Goal: Task Accomplishment & Management: Complete application form

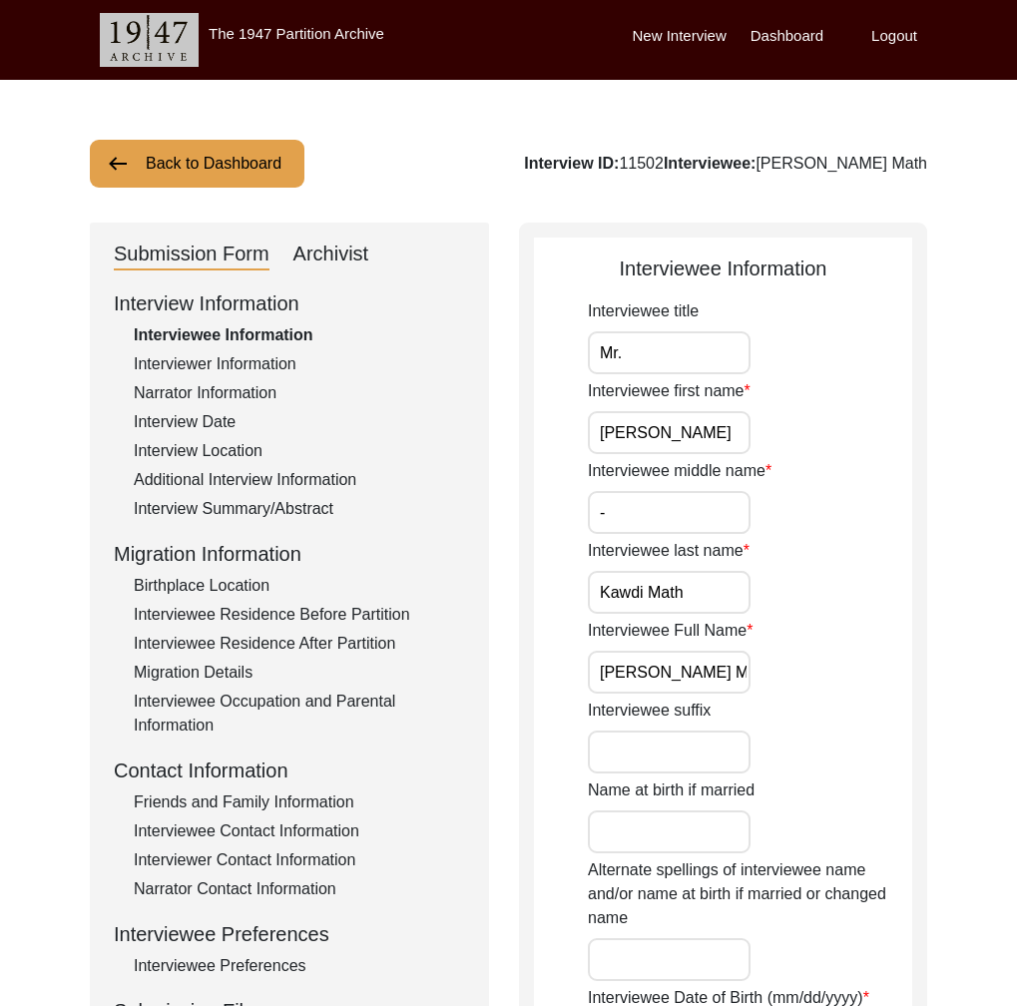
click at [697, 663] on input "[PERSON_NAME] Math" at bounding box center [669, 672] width 163 height 43
click at [344, 615] on div "Interviewee Residence Before Partition" at bounding box center [299, 615] width 331 height 24
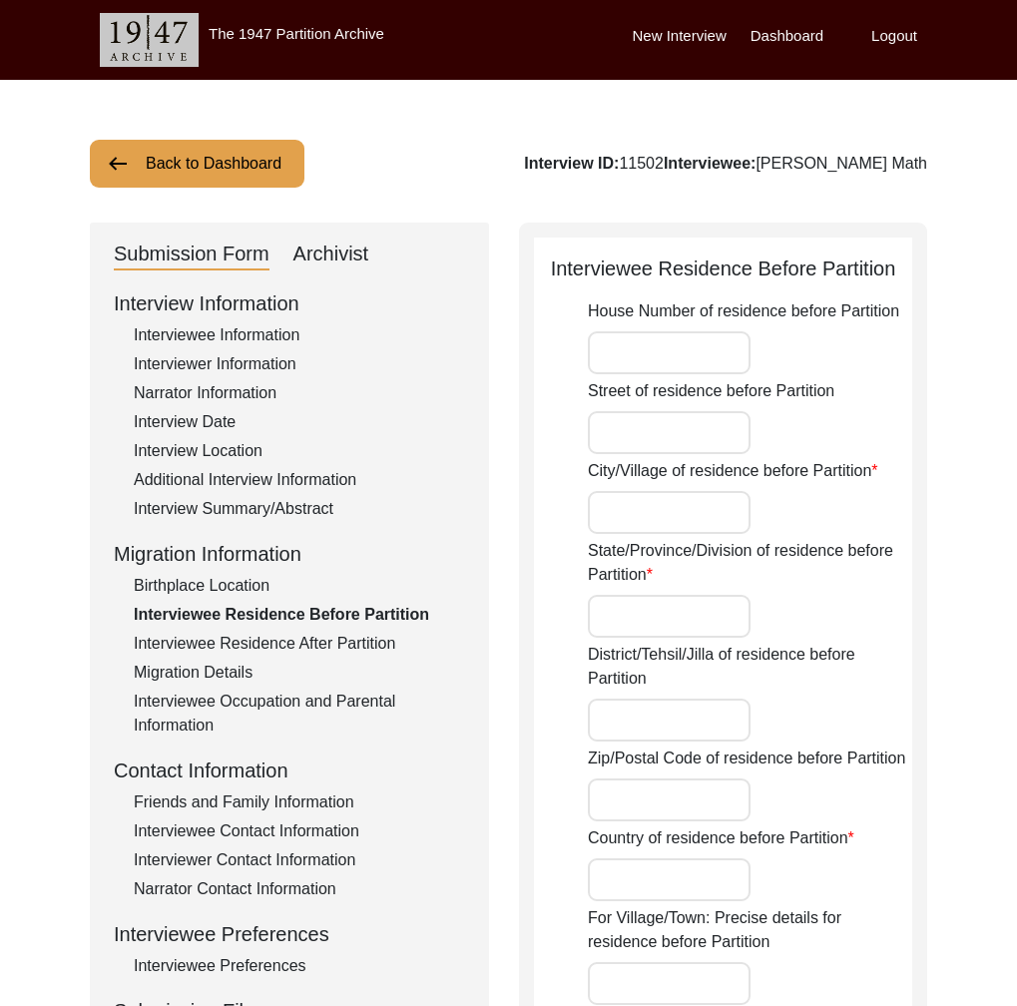
type input "Hudgi"
type input "[GEOGRAPHIC_DATA]"
type input "Hudgi, [GEOGRAPHIC_DATA], [GEOGRAPHIC_DATA], [GEOGRAPHIC_DATA]"
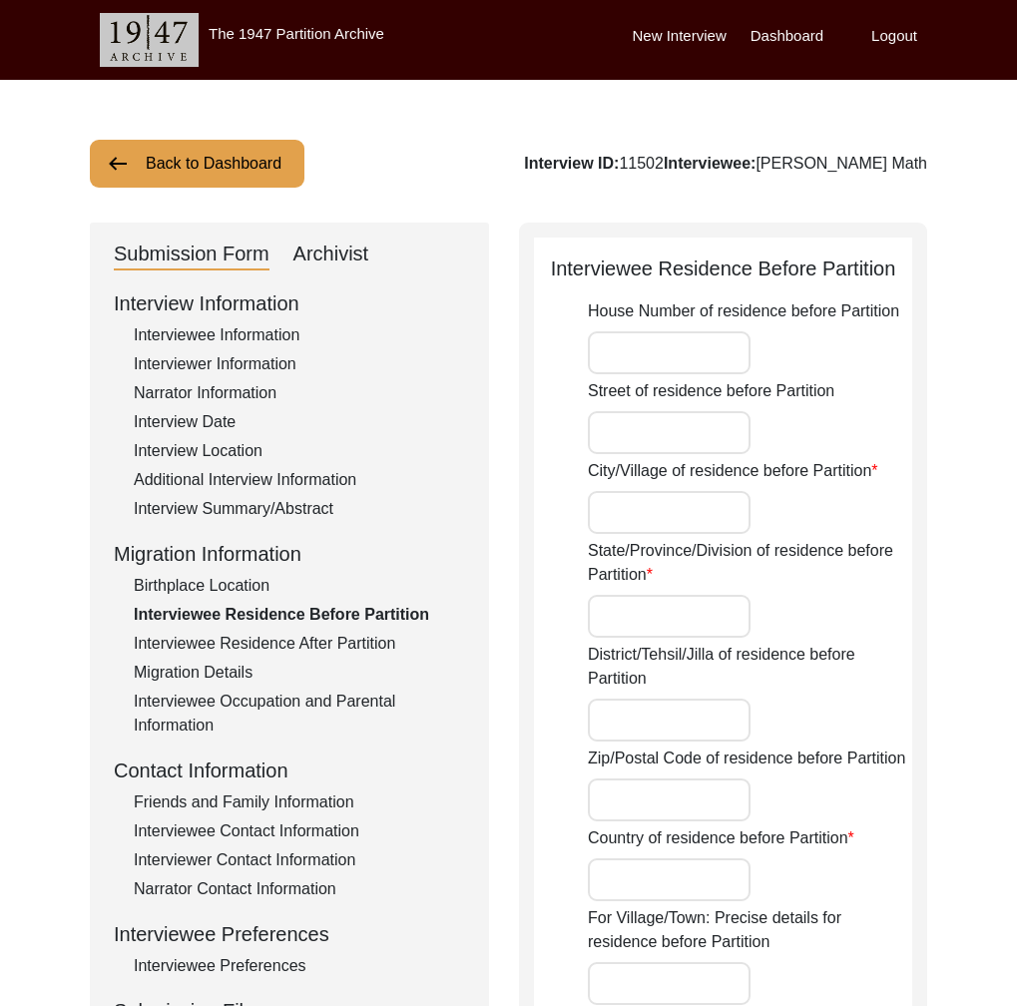
type input "17.7606"
type input "77.1618"
click at [254, 507] on div "Interview Summary/Abstract" at bounding box center [299, 509] width 331 height 24
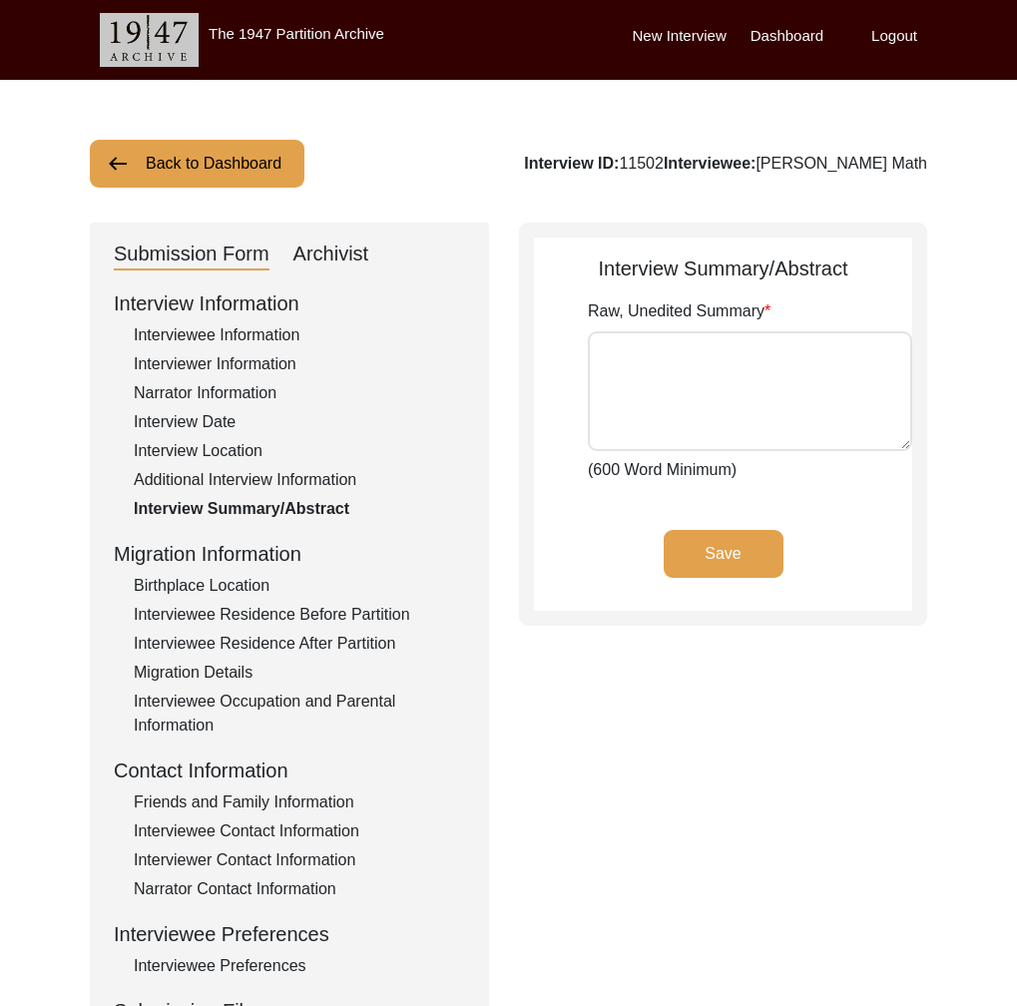
type textarea "[PERSON_NAME] was born on [DEMOGRAPHIC_DATA] in [GEOGRAPHIC_DATA], [GEOGRAPHIC_…"
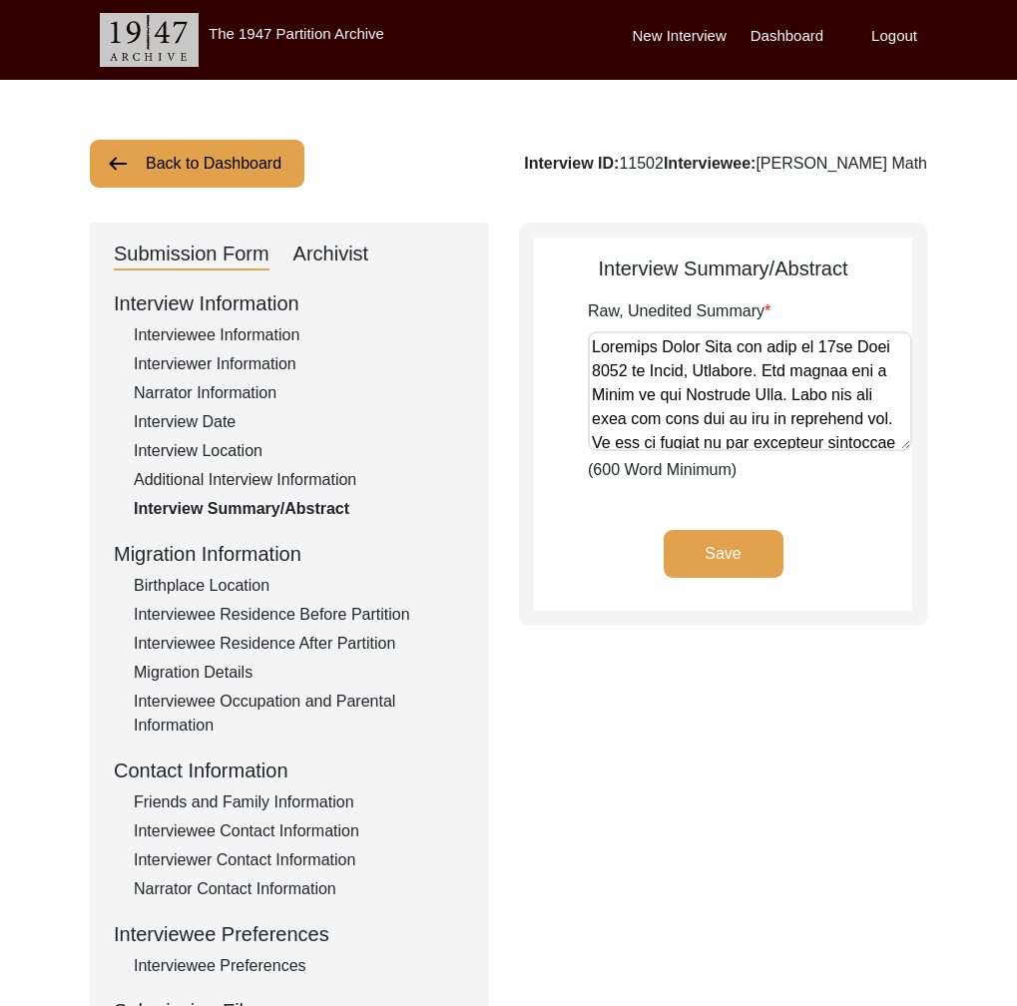
click at [316, 614] on div "Interviewee Residence Before Partition" at bounding box center [299, 615] width 331 height 24
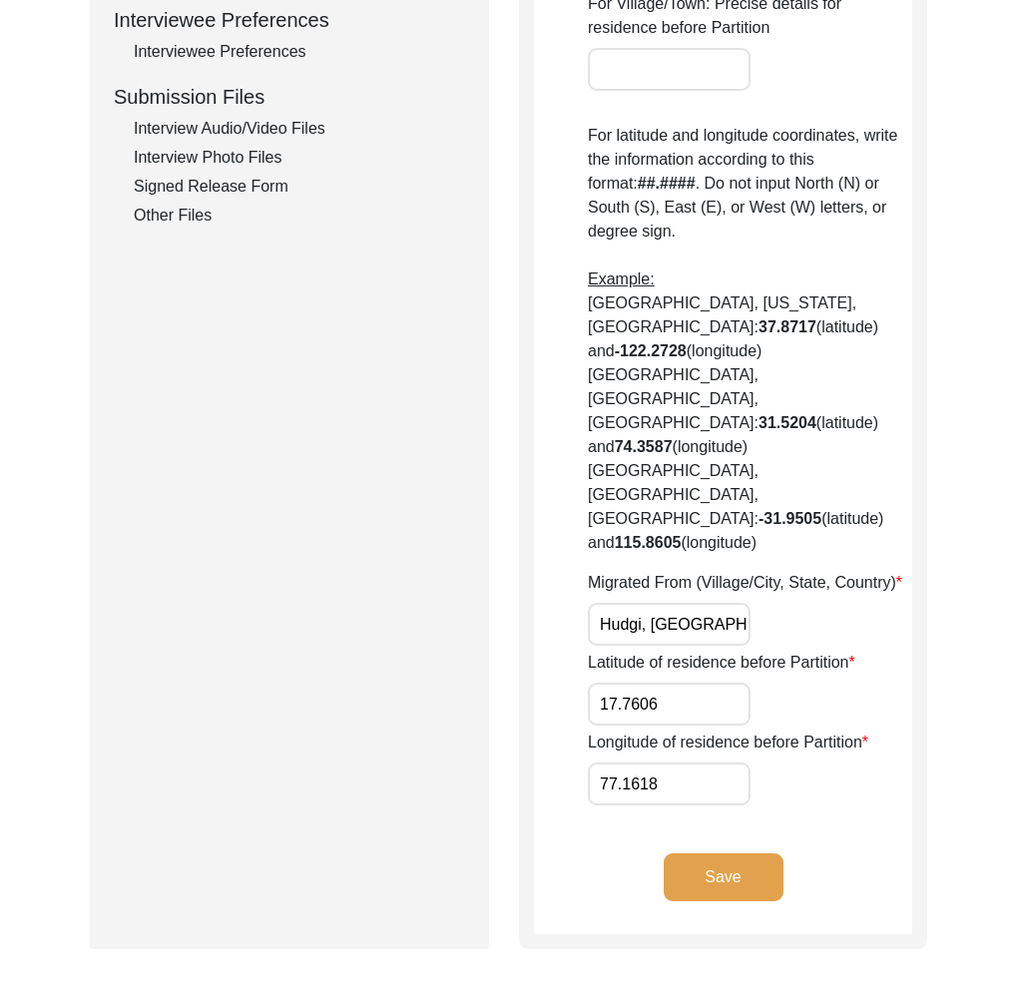
scroll to position [0, 120]
click at [658, 603] on input "Hudgi, [GEOGRAPHIC_DATA], [GEOGRAPHIC_DATA], [GEOGRAPHIC_DATA]" at bounding box center [669, 624] width 163 height 43
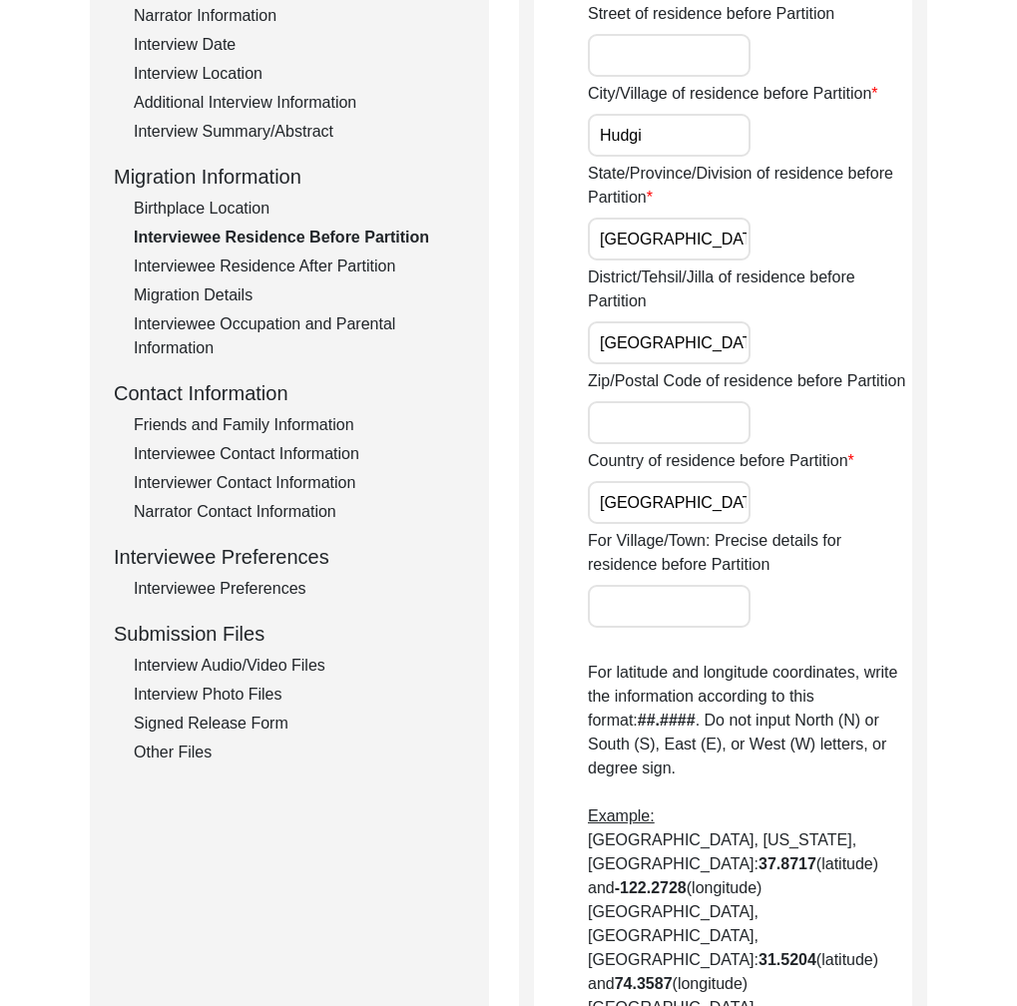
scroll to position [0, 0]
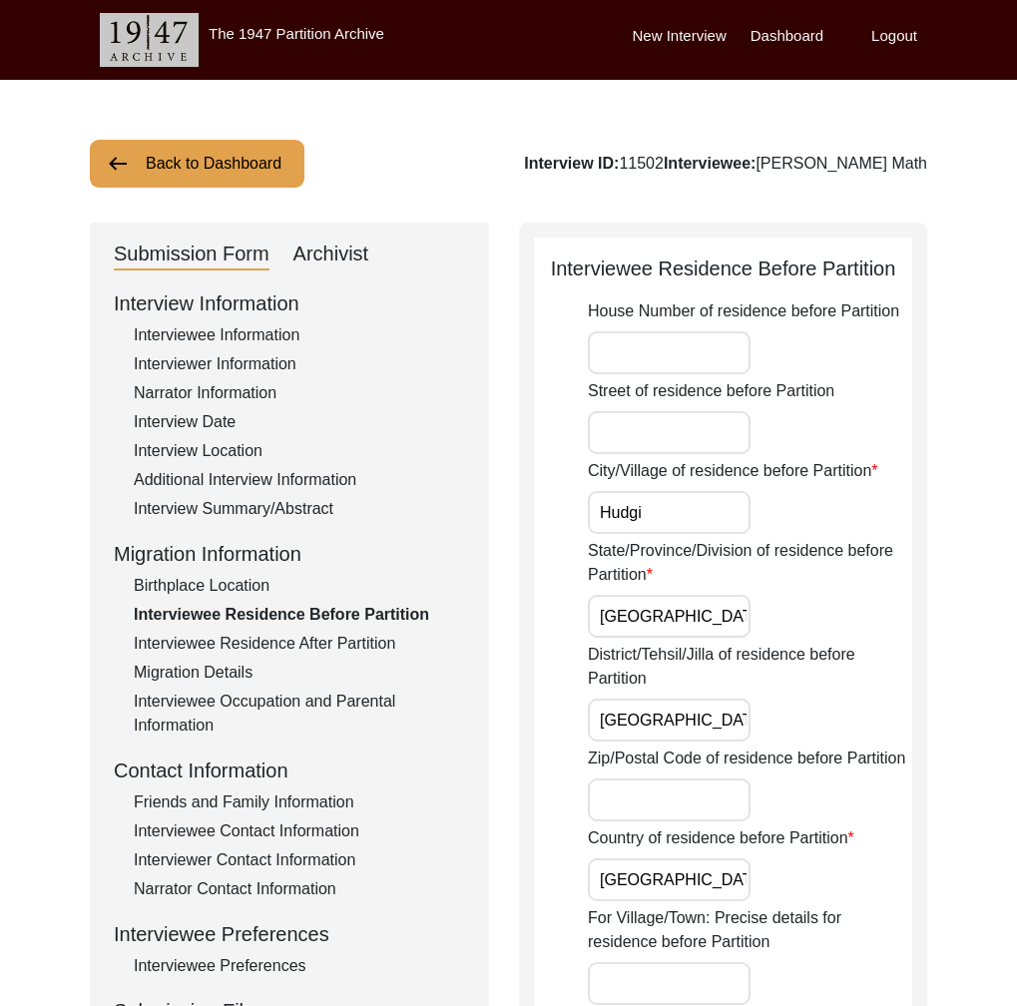
click at [233, 336] on div "Interviewee Information" at bounding box center [299, 335] width 331 height 24
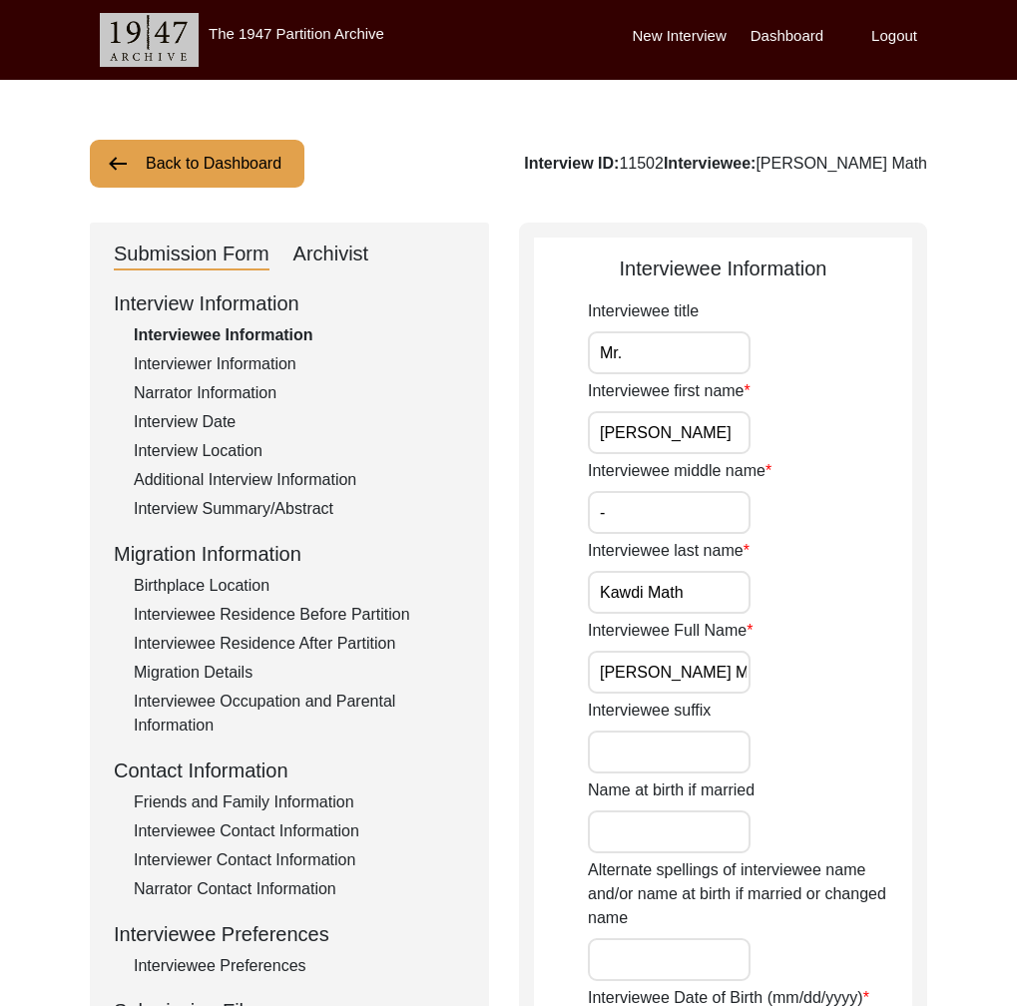
click at [704, 678] on input "[PERSON_NAME] Math" at bounding box center [669, 672] width 163 height 43
click at [704, 677] on input "[PERSON_NAME] Math" at bounding box center [669, 672] width 163 height 43
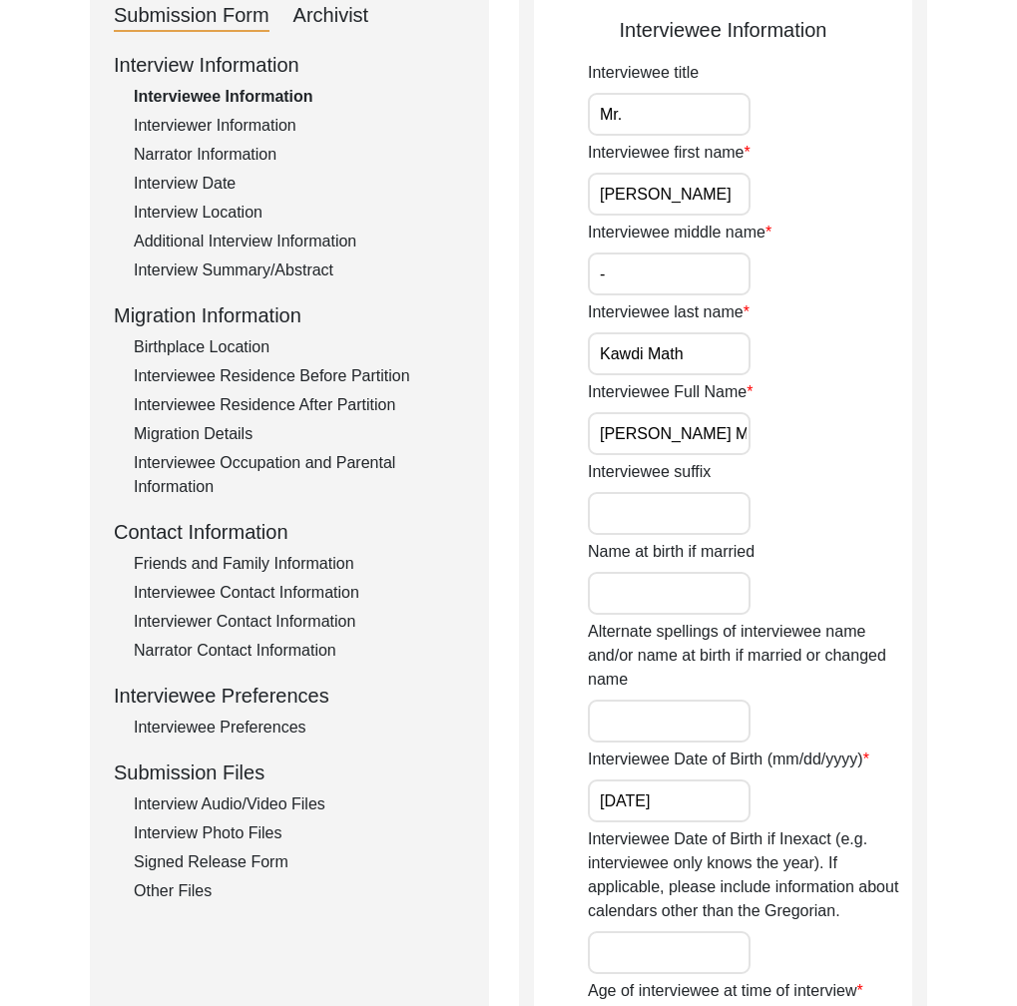
scroll to position [208, 0]
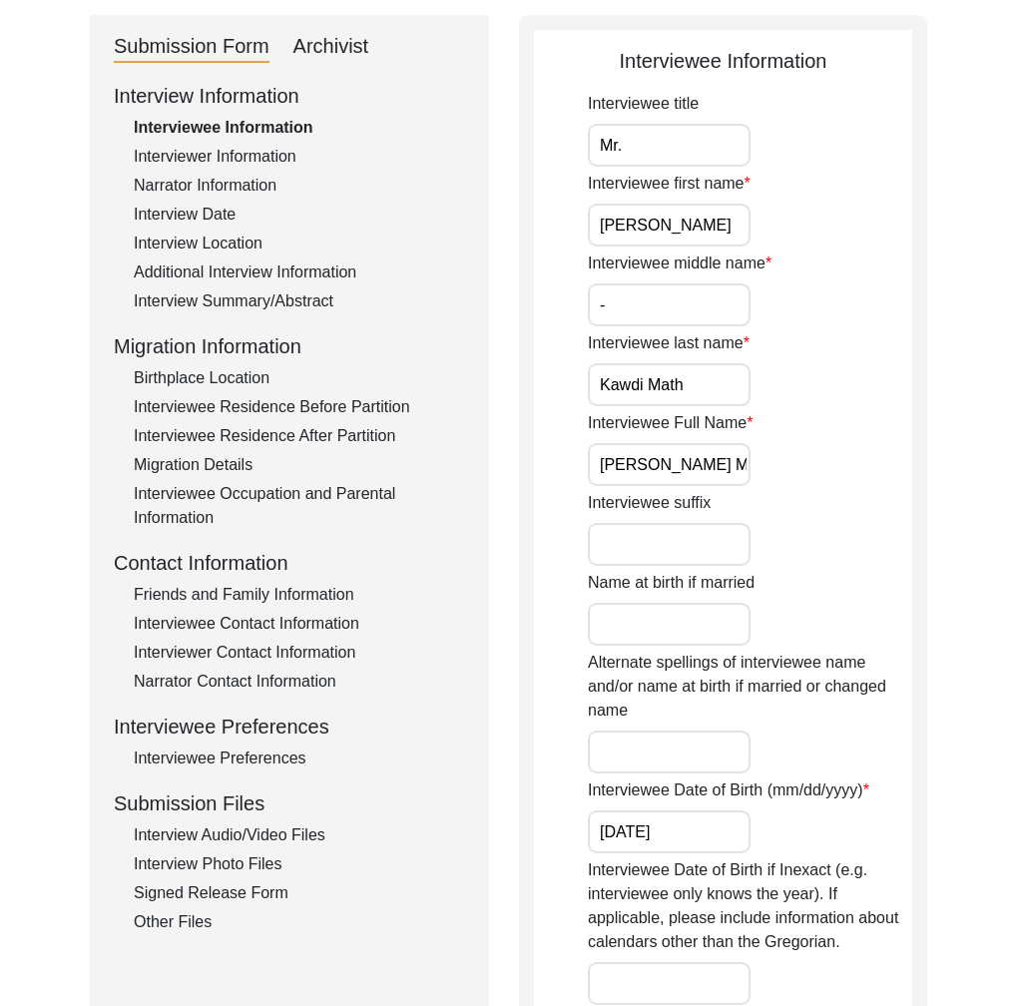
click at [218, 213] on div "Interview Date" at bounding box center [299, 215] width 331 height 24
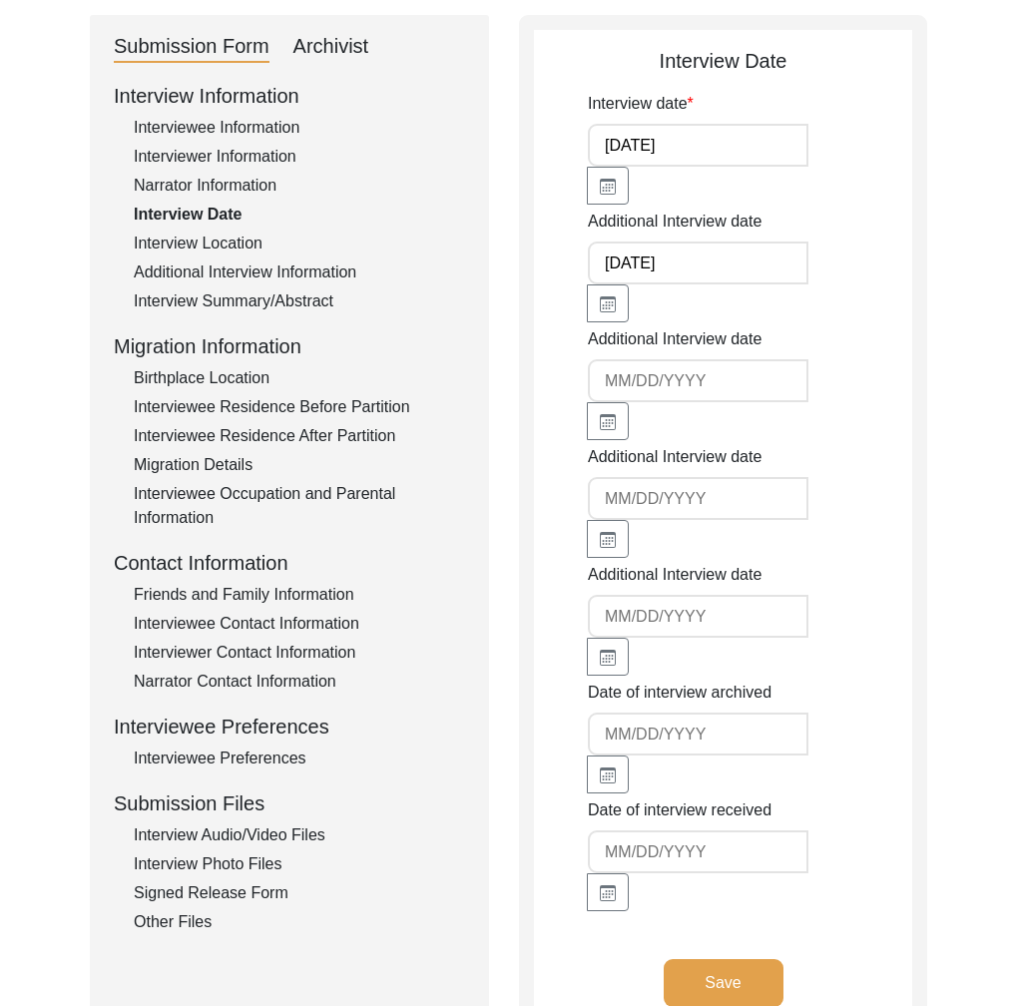
click at [224, 247] on div "Interview Location" at bounding box center [299, 244] width 331 height 24
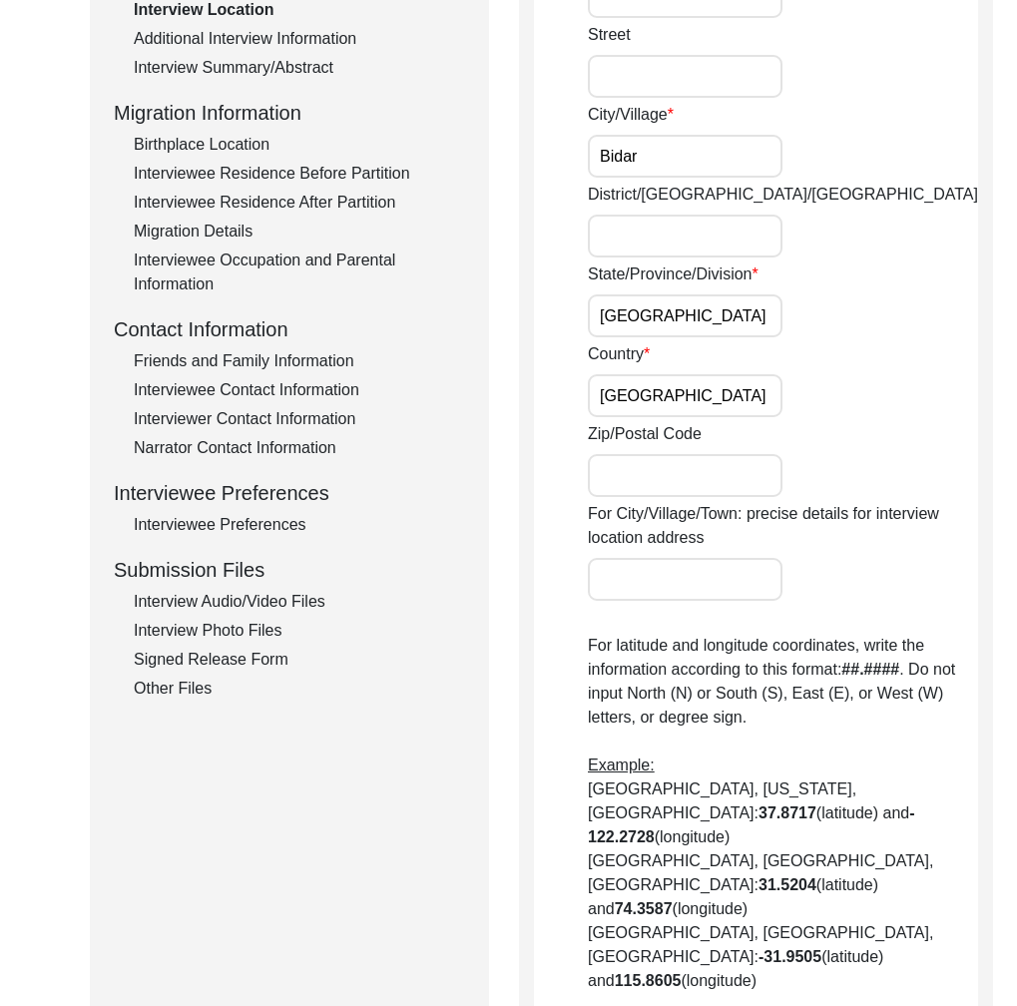
scroll to position [669, 0]
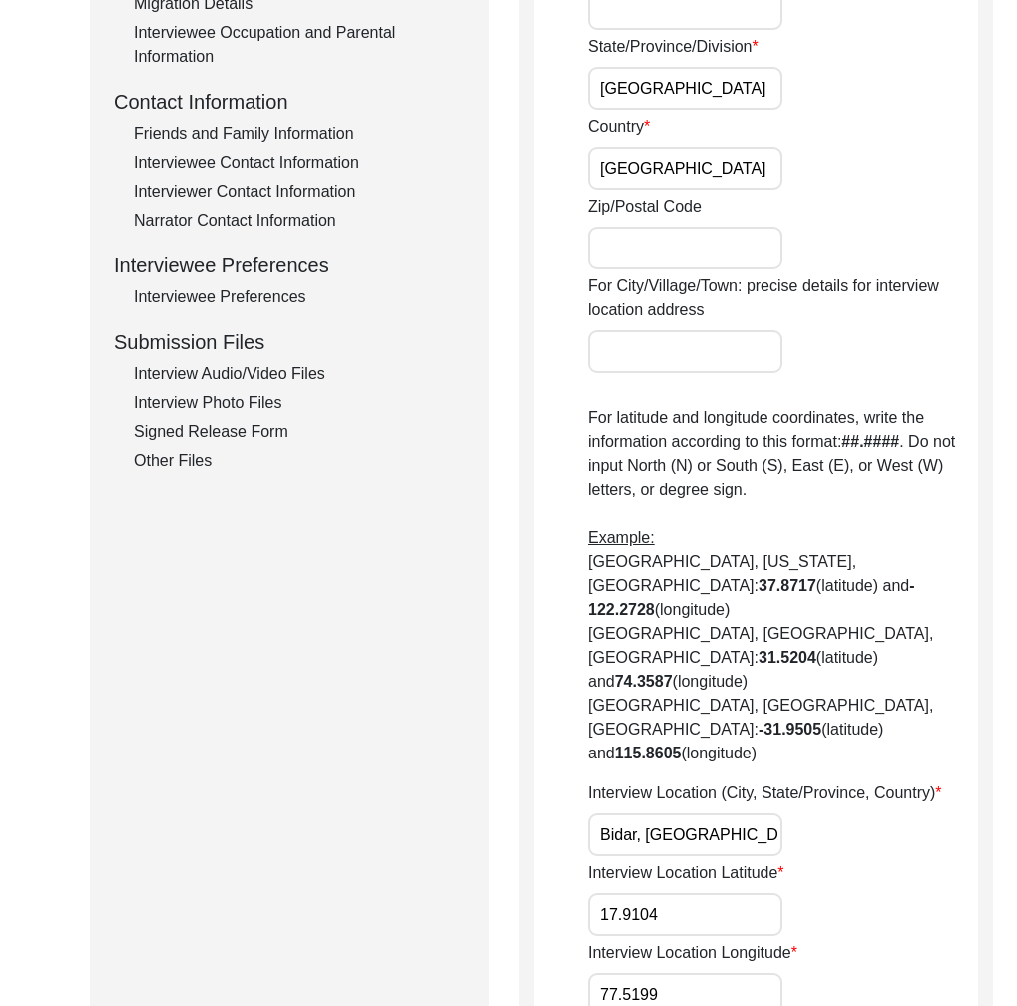
click at [655, 814] on input "Bidar, [GEOGRAPHIC_DATA], [GEOGRAPHIC_DATA], [GEOGRAPHIC_DATA], [GEOGRAPHIC_DAT…" at bounding box center [685, 835] width 195 height 43
click at [654, 814] on input "Bidar, [GEOGRAPHIC_DATA], [GEOGRAPHIC_DATA], [GEOGRAPHIC_DATA], [GEOGRAPHIC_DAT…" at bounding box center [685, 835] width 195 height 43
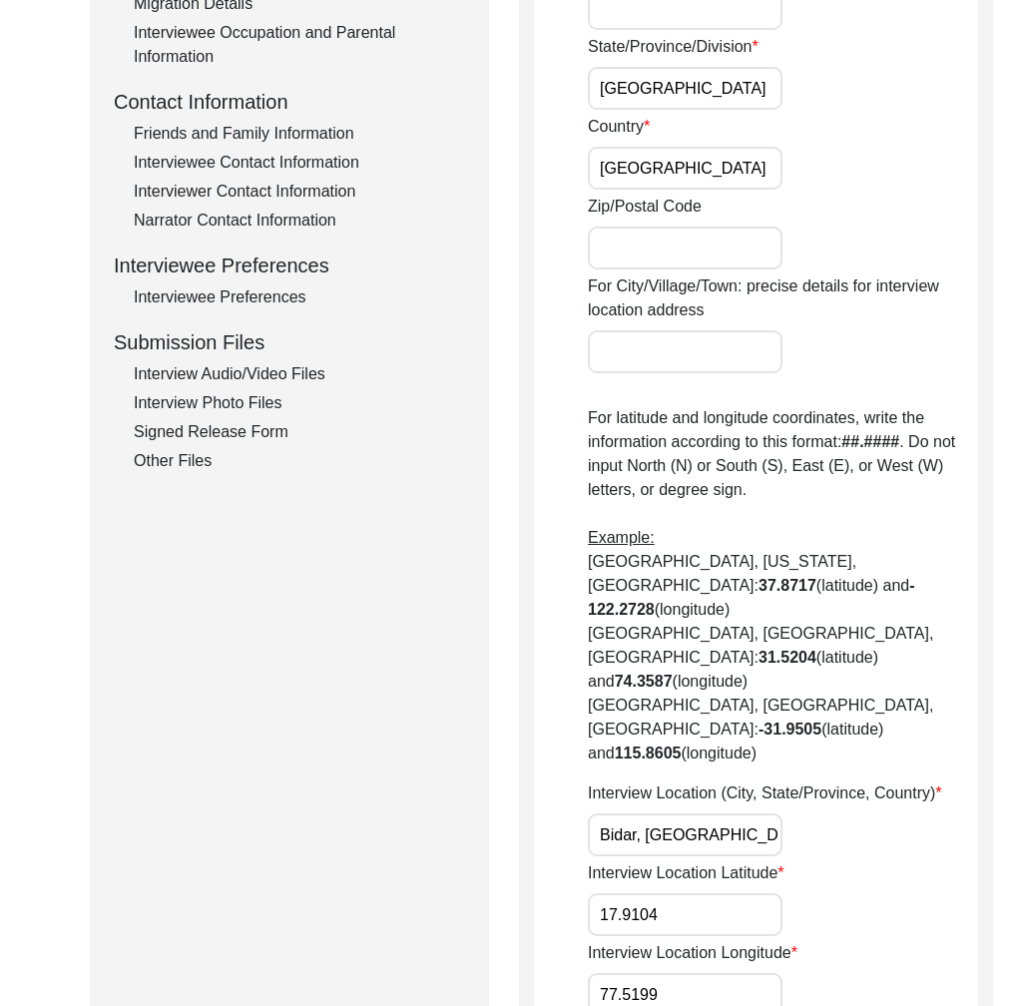
click at [654, 814] on input "Bidar, [GEOGRAPHIC_DATA], [GEOGRAPHIC_DATA], [GEOGRAPHIC_DATA], [GEOGRAPHIC_DAT…" at bounding box center [685, 835] width 195 height 43
click at [692, 814] on input "Bidar, [GEOGRAPHIC_DATA], [GEOGRAPHIC_DATA], [GEOGRAPHIC_DATA], [GEOGRAPHIC_DAT…" at bounding box center [685, 835] width 195 height 43
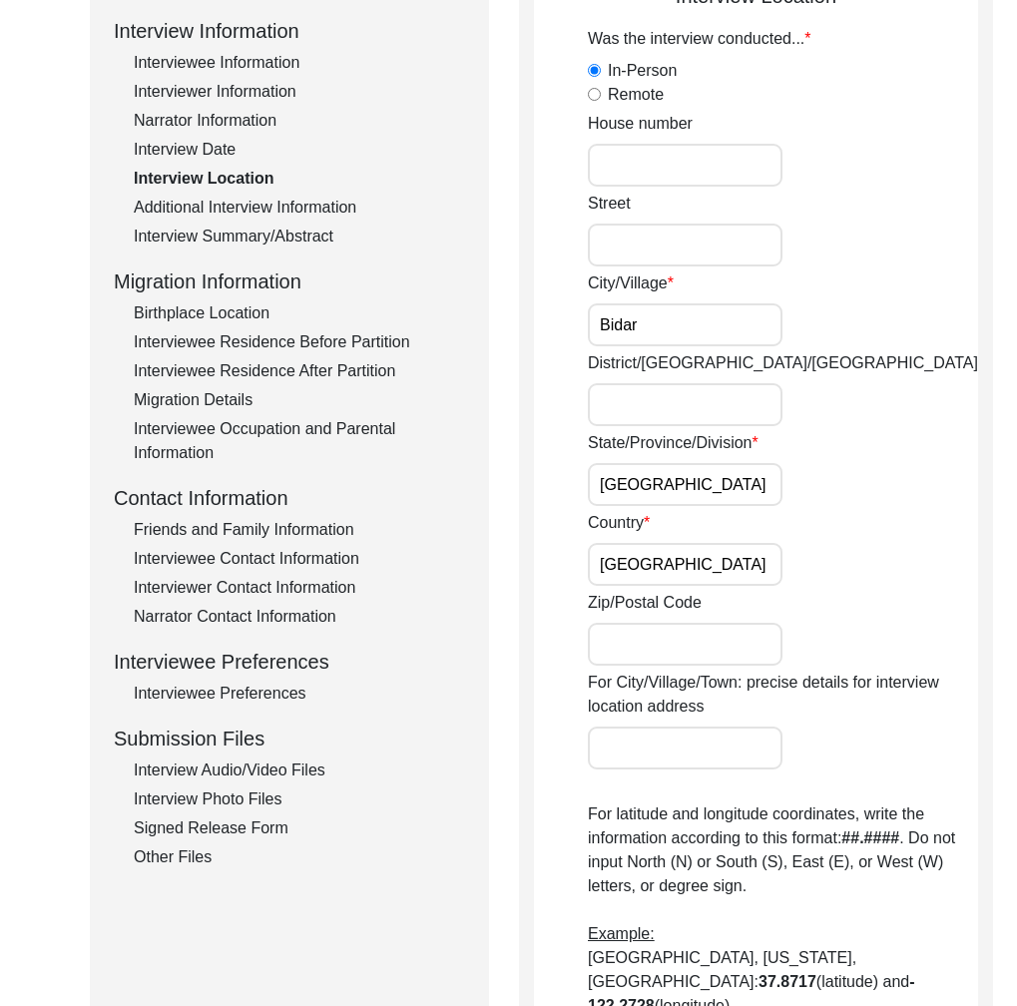
scroll to position [0, 0]
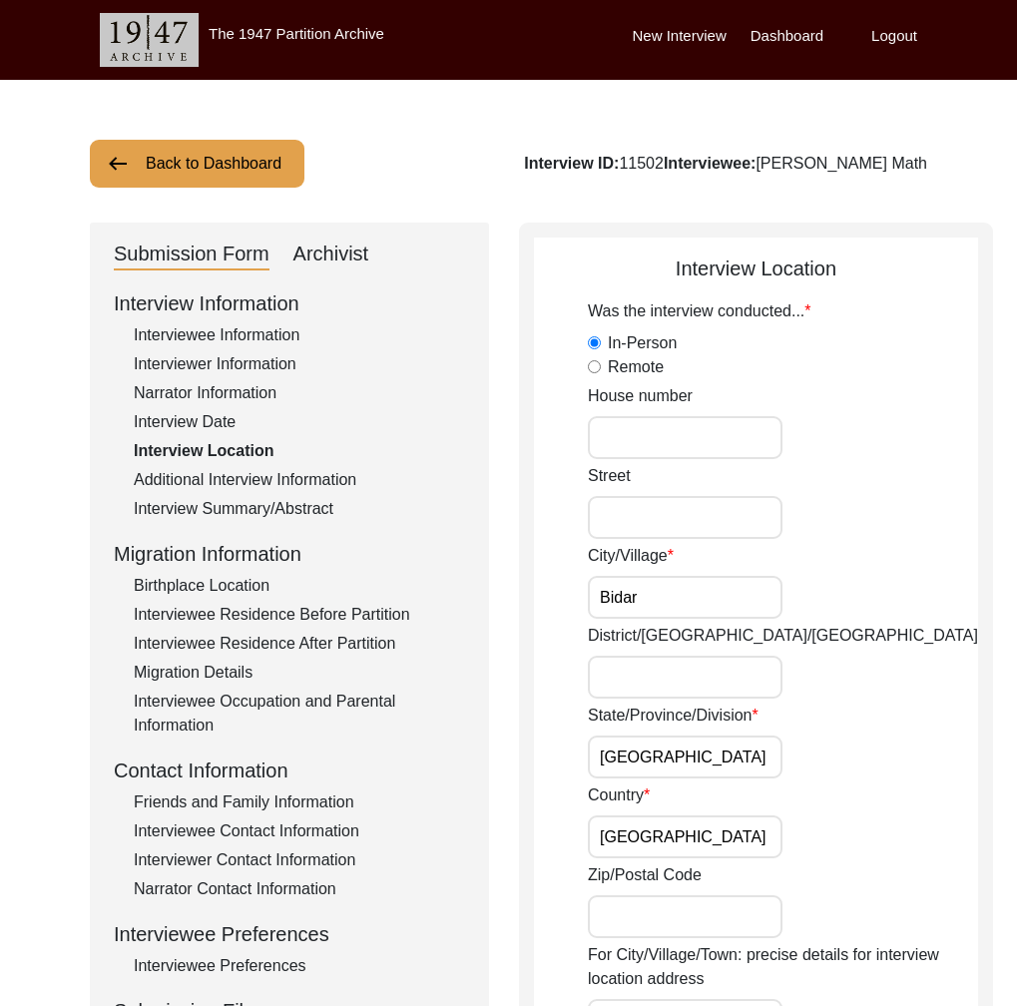
click at [237, 363] on div "Interviewer Information" at bounding box center [299, 364] width 331 height 24
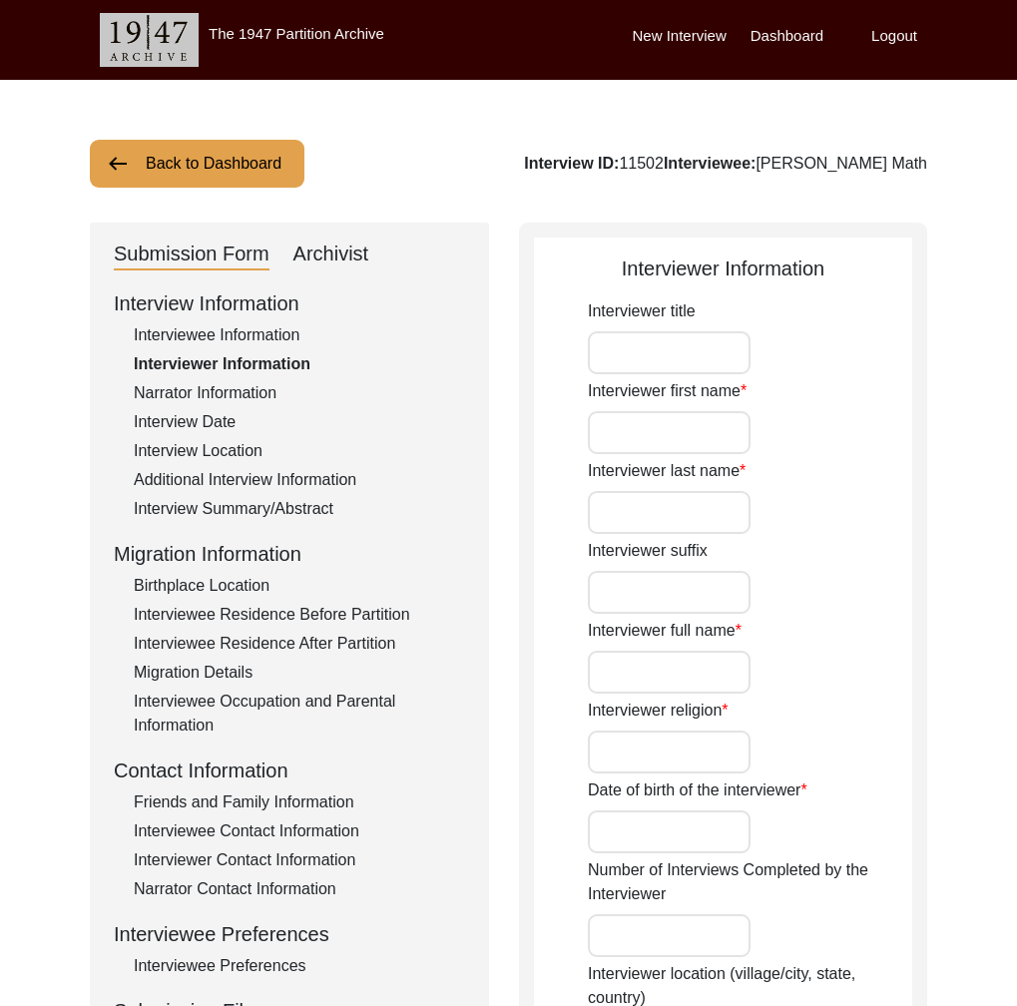
type input "Ms."
type input "[PERSON_NAME]"
type input "Agarwal"
type input "[PERSON_NAME]"
type input "[DEMOGRAPHIC_DATA]"
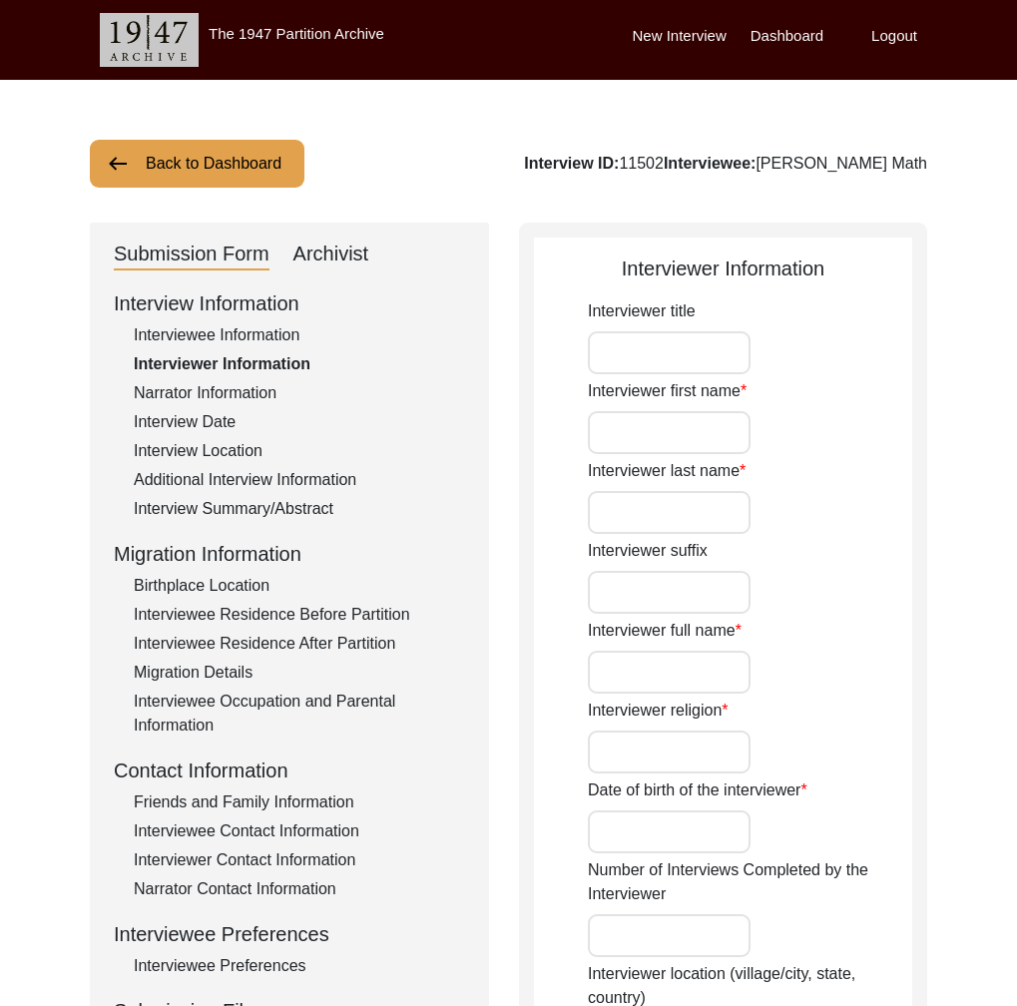
type input "[DATE]"
type input "Navi [GEOGRAPHIC_DATA]"
type input "Writer and Designer"
type input "Ms."
type input "[PERSON_NAME]"
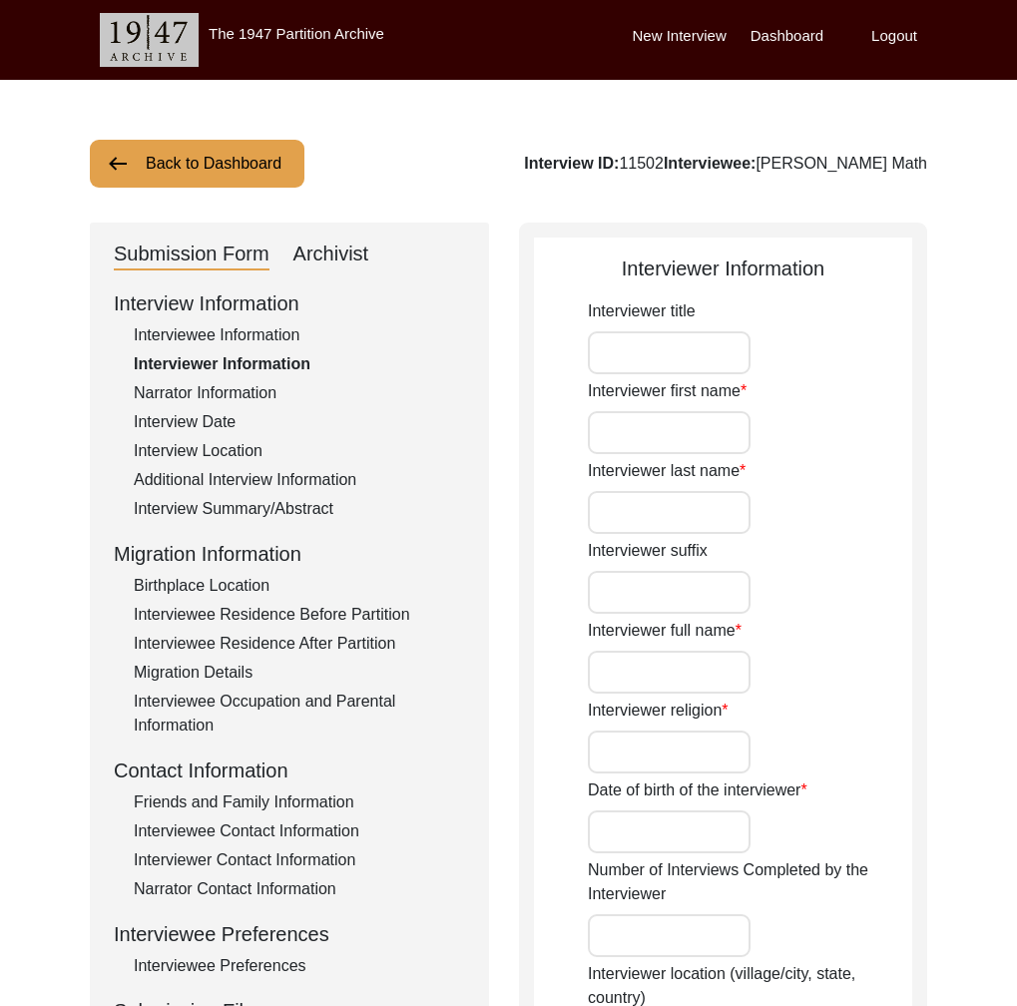
type input "Agarwal"
type input "[PERSON_NAME]"
type input "Story Scholar"
type textarea "I am writer, designer and storyteller with experience working in social, educat…"
type input "Hindi"
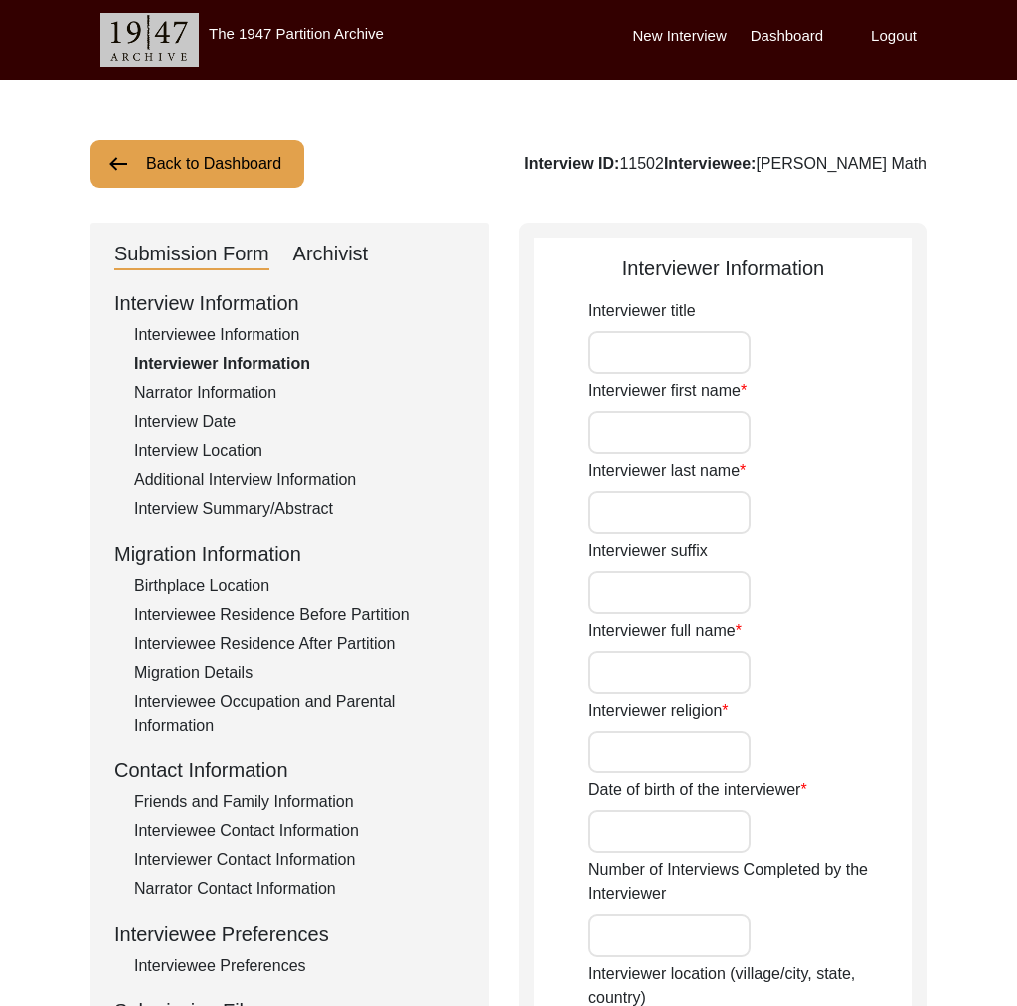
type textarea "Unrelated"
click at [664, 683] on input "[PERSON_NAME]" at bounding box center [669, 672] width 163 height 43
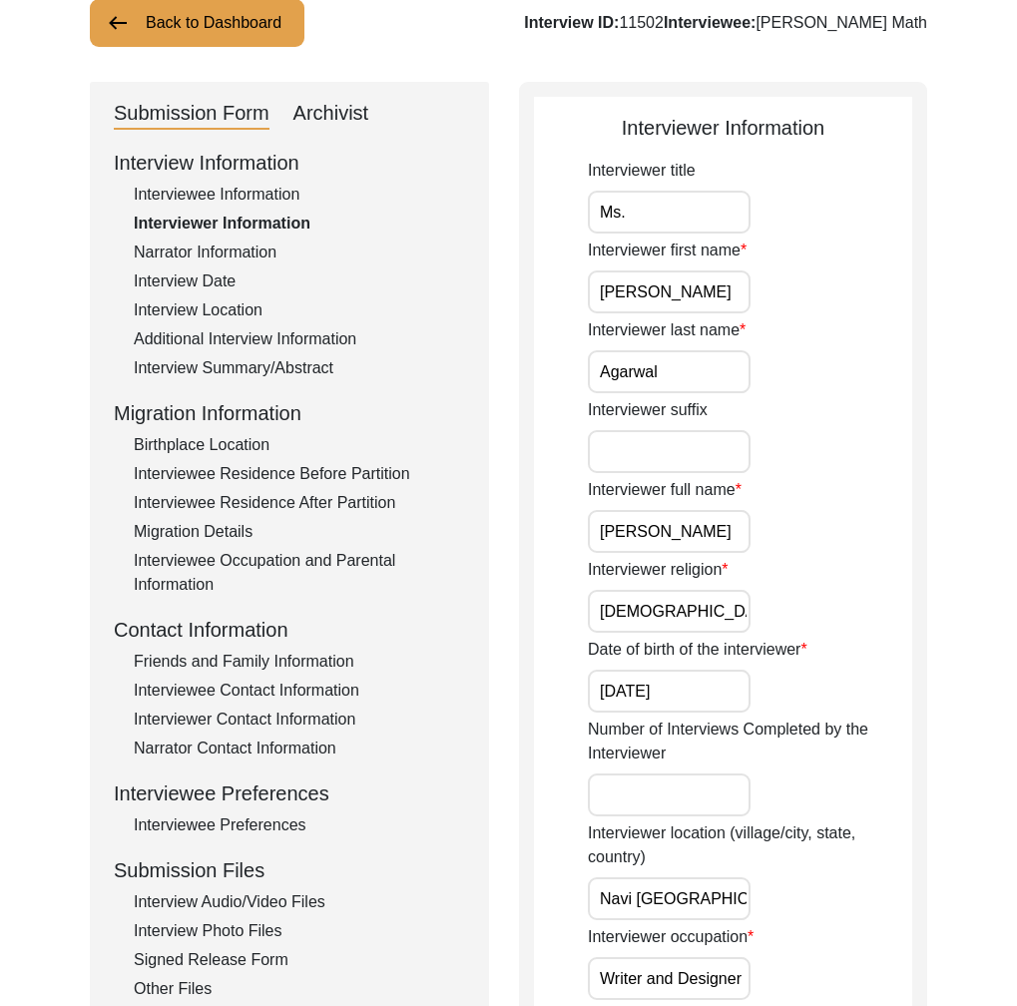
scroll to position [317, 0]
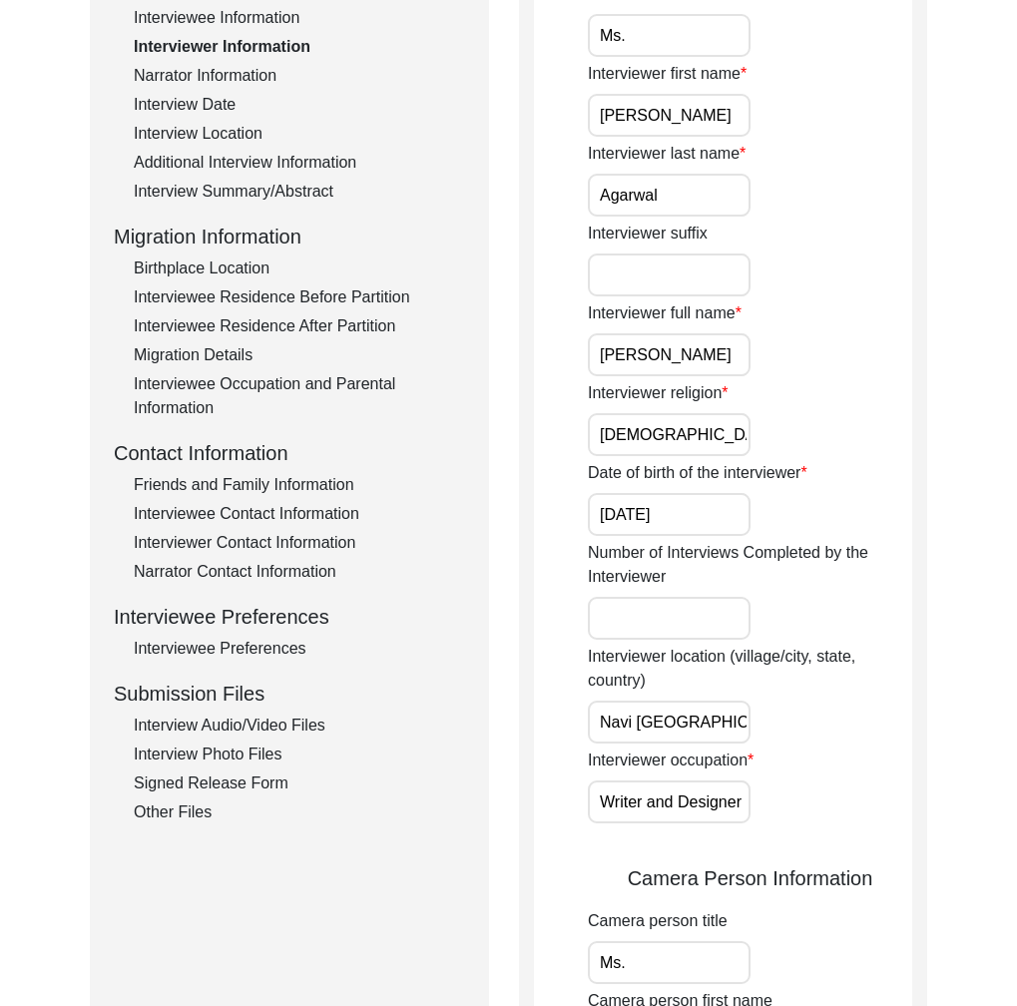
click at [229, 725] on div "Interview Audio/Video Files" at bounding box center [299, 726] width 331 height 24
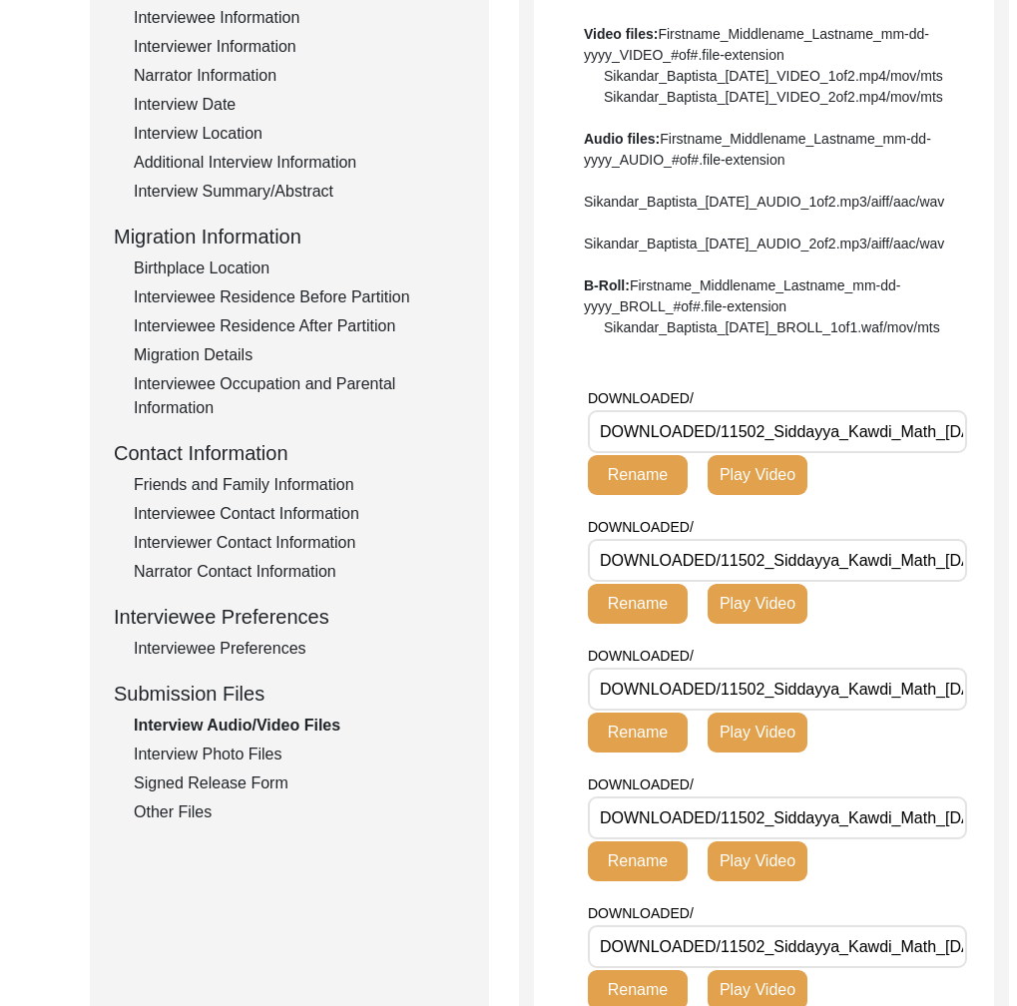
drag, startPoint x: 939, startPoint y: 492, endPoint x: 724, endPoint y: 501, distance: 215.8
click at [724, 453] on input "DOWNLOADED/11502_Siddayya_Kawdi_Math_[DATE]_BROLL_1of3.MP4" at bounding box center [777, 431] width 379 height 43
